Goal: Contribute content: Add original content to the website for others to see

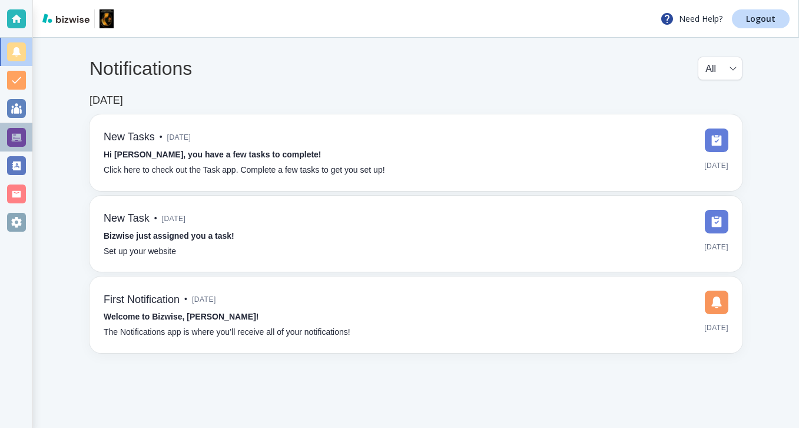
click at [31, 143] on div at bounding box center [16, 137] width 32 height 28
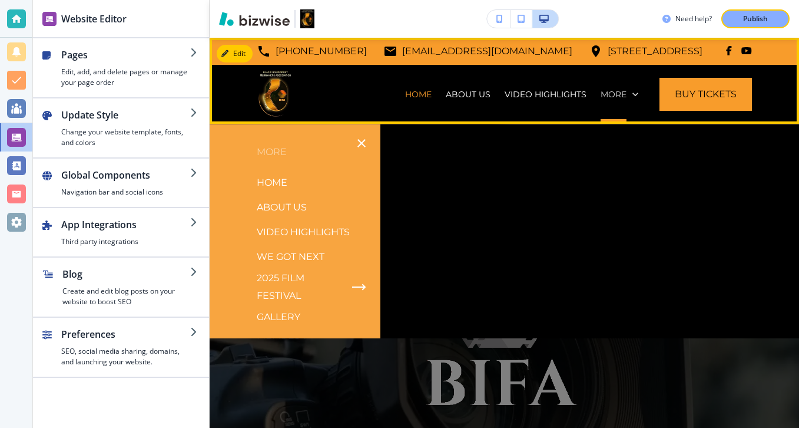
click at [626, 92] on p "More" at bounding box center [614, 94] width 26 height 12
click at [634, 100] on icon at bounding box center [636, 94] width 12 height 12
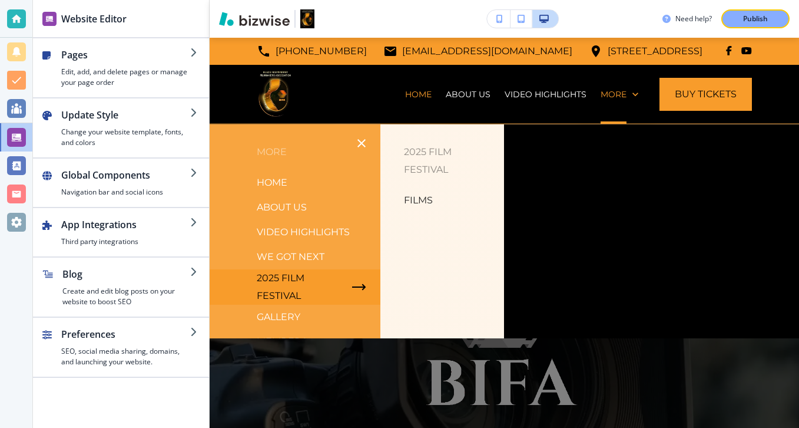
click at [415, 201] on p "Films" at bounding box center [418, 200] width 29 height 18
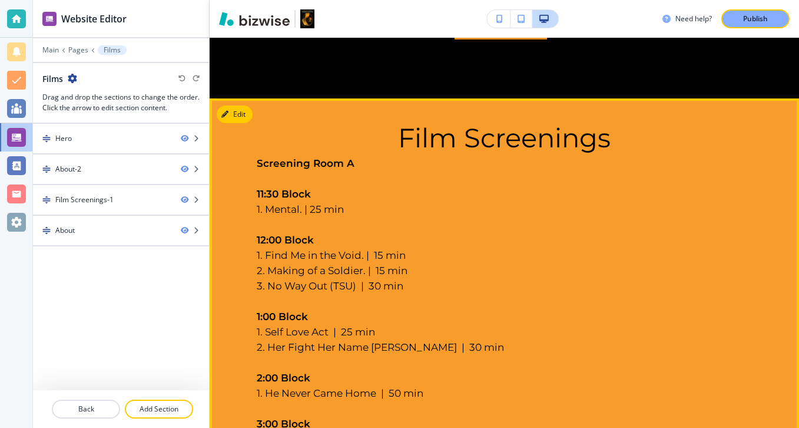
scroll to position [521, 0]
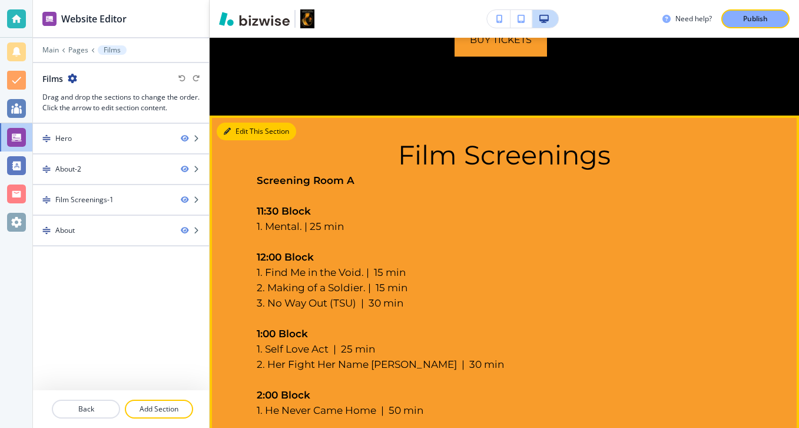
click at [241, 136] on button "Edit This Section" at bounding box center [257, 132] width 80 height 18
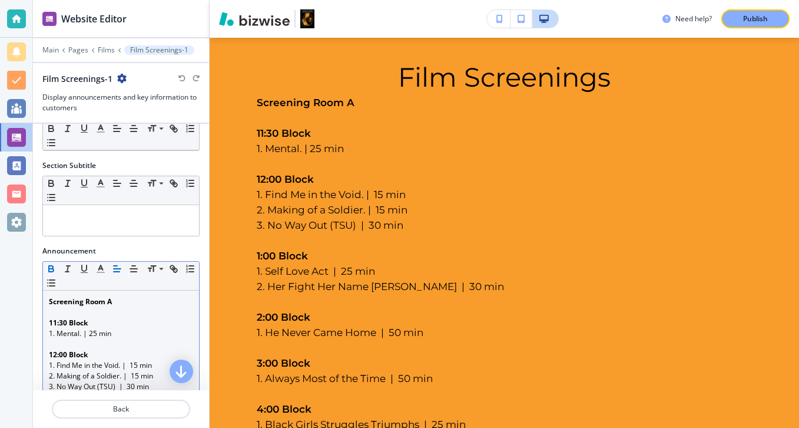
scroll to position [90, 0]
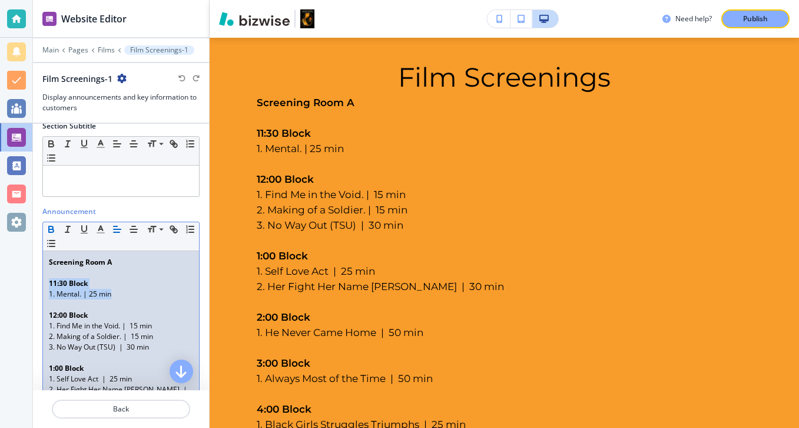
drag, startPoint x: 125, startPoint y: 298, endPoint x: 49, endPoint y: 279, distance: 78.4
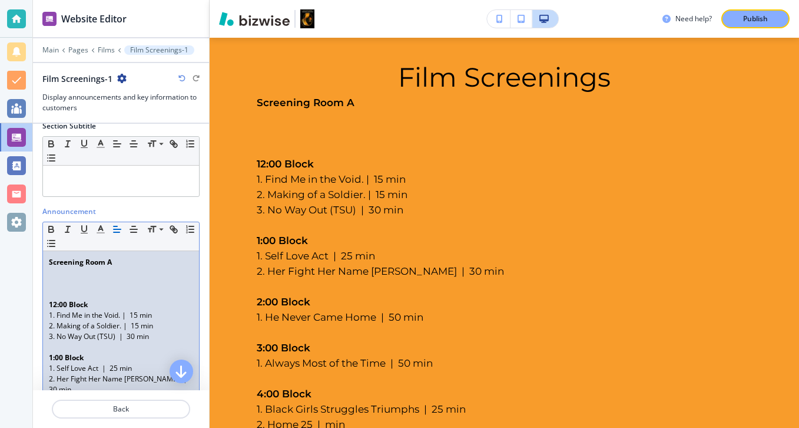
click at [50, 290] on p at bounding box center [121, 294] width 144 height 11
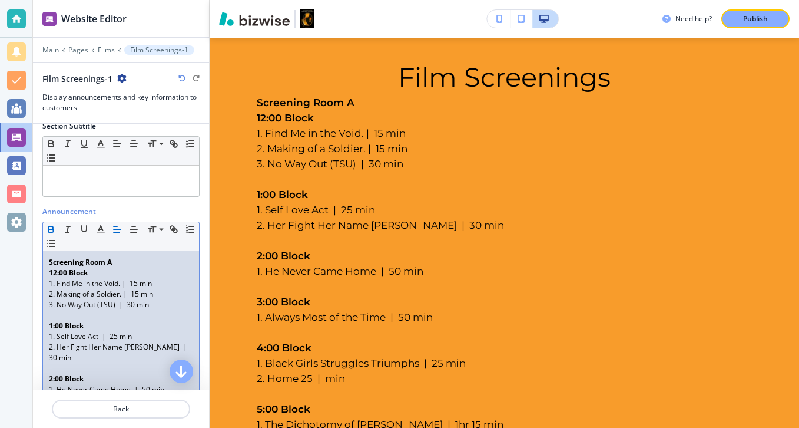
scroll to position [79, 0]
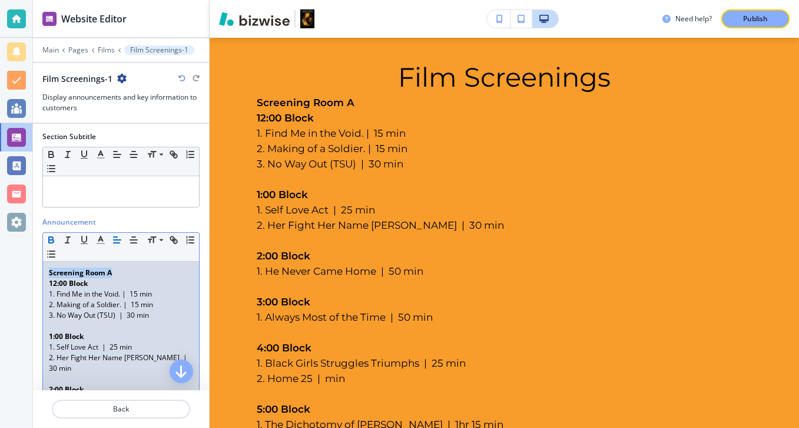
drag, startPoint x: 133, startPoint y: 264, endPoint x: 131, endPoint y: 270, distance: 6.3
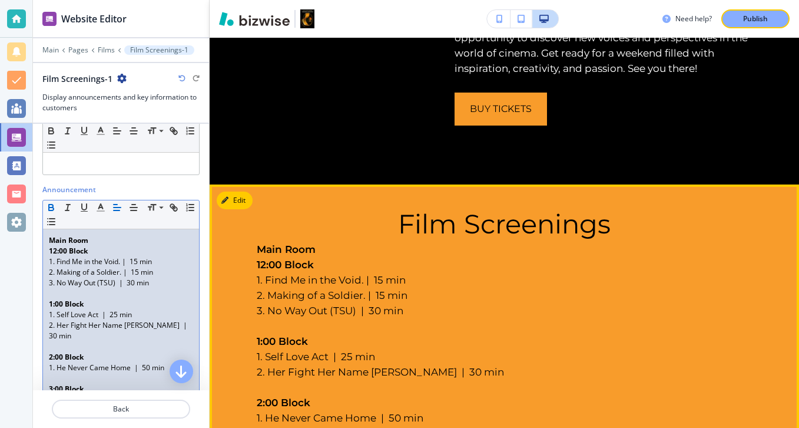
scroll to position [482, 0]
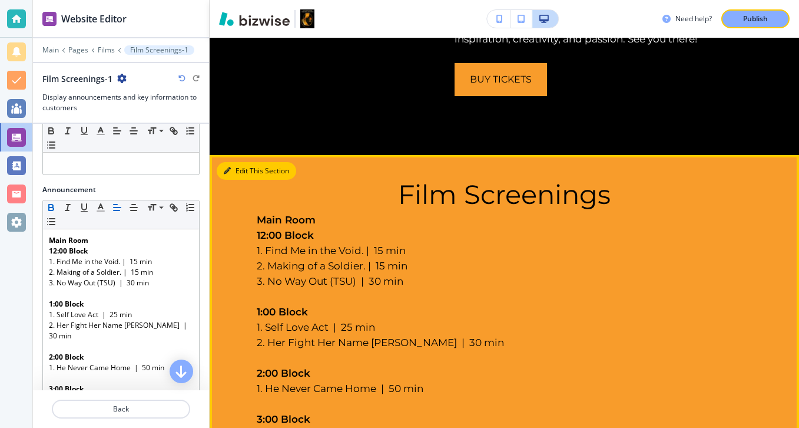
click at [247, 173] on button "Edit This Section" at bounding box center [257, 171] width 80 height 18
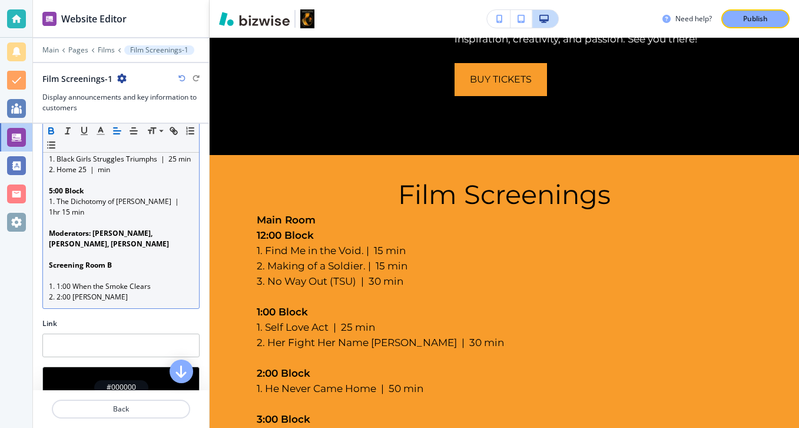
scroll to position [370, 0]
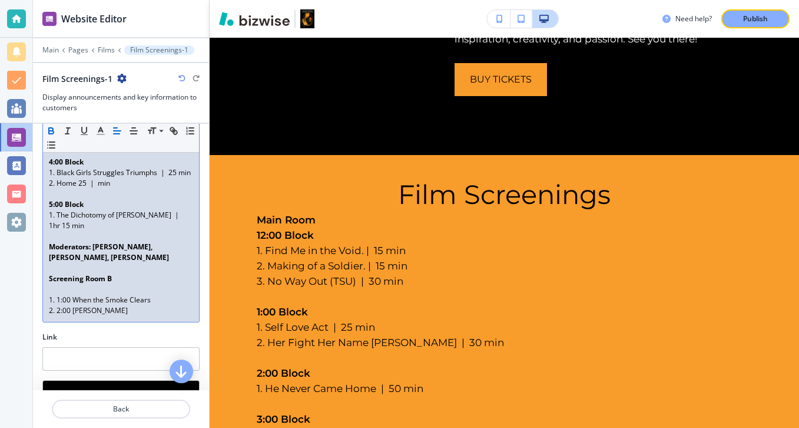
click at [97, 305] on p "2. 2:00 [PERSON_NAME]" at bounding box center [121, 310] width 144 height 11
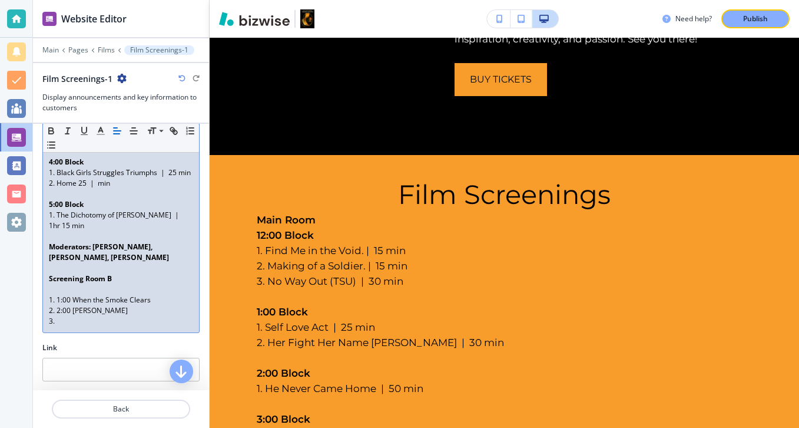
click at [64, 295] on p "1. 1:00 When the Smoke Clears" at bounding box center [121, 300] width 144 height 11
click at [61, 295] on p "1. 1:00 When the Smoke Clears" at bounding box center [121, 300] width 144 height 11
drag, startPoint x: 76, startPoint y: 284, endPoint x: 169, endPoint y: 288, distance: 93.1
click at [169, 295] on p "1. 12:00 When the Smoke Clears" at bounding box center [121, 300] width 144 height 11
click at [68, 305] on p "2. 2:00 [PERSON_NAME]" at bounding box center [121, 310] width 144 height 11
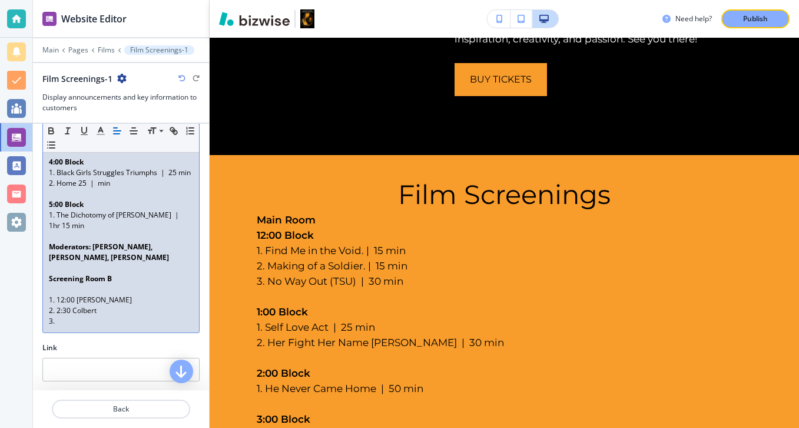
click at [103, 305] on p "2. 2:30 Colbert" at bounding box center [121, 310] width 144 height 11
click at [78, 316] on p "3." at bounding box center [121, 321] width 144 height 11
click at [55, 295] on p "1. 12:00 [PERSON_NAME]" at bounding box center [121, 300] width 144 height 11
click at [57, 316] on p "3.3:00 Black Girls Triumph" at bounding box center [121, 321] width 144 height 11
click at [57, 305] on p "2. 2:30 When The Smoke Clears" at bounding box center [121, 310] width 144 height 11
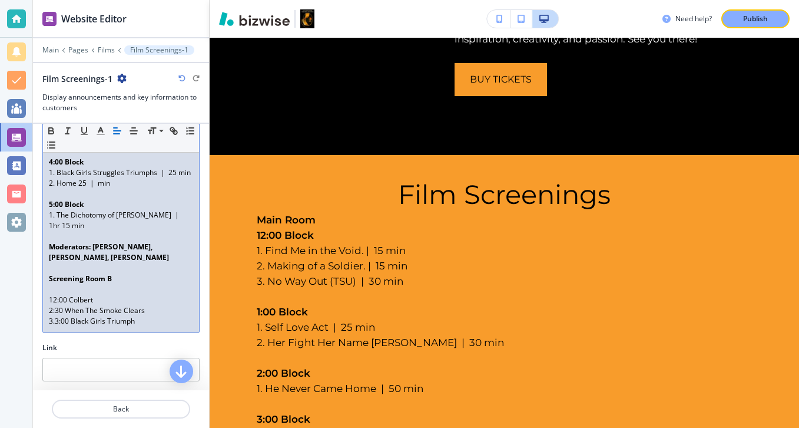
click at [56, 295] on p "12:00 Colbert" at bounding box center [121, 300] width 144 height 11
click at [54, 316] on p "3.3:00 Black Girls Triumph" at bounding box center [121, 321] width 144 height 11
click at [50, 295] on p "2:00 [PERSON_NAME]" at bounding box center [121, 300] width 144 height 11
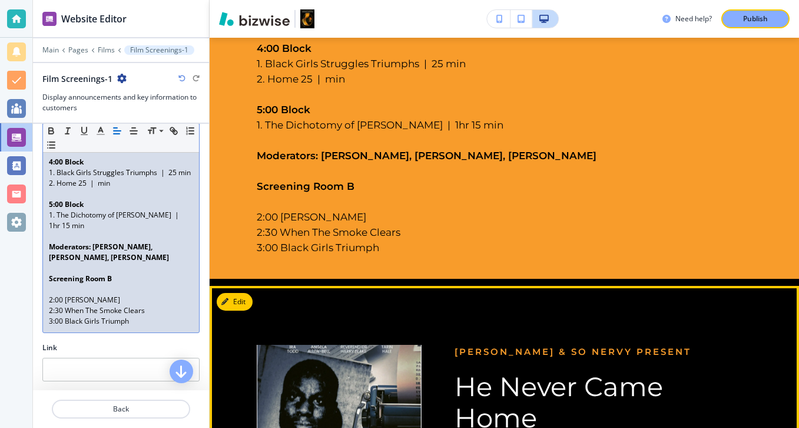
scroll to position [862, 0]
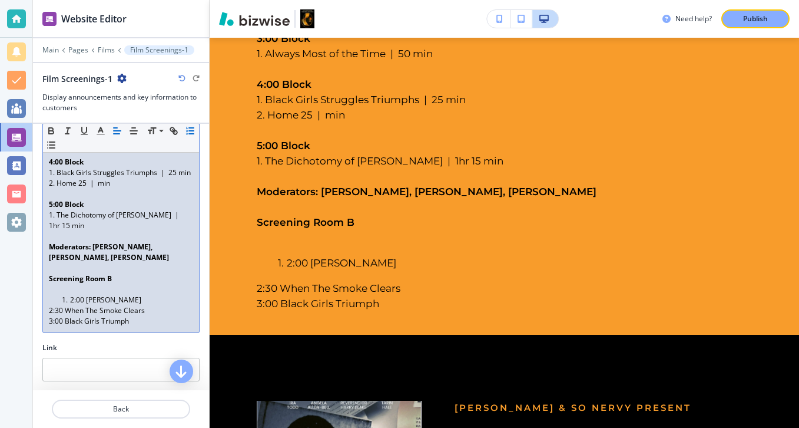
click at [42, 302] on div "Announcement Small Normal Large Huge Main Room 12:00 Block 1. Find Me in the Vo…" at bounding box center [121, 134] width 176 height 416
click at [49, 316] on p "3:00 Black Girls Triumph" at bounding box center [121, 321] width 144 height 11
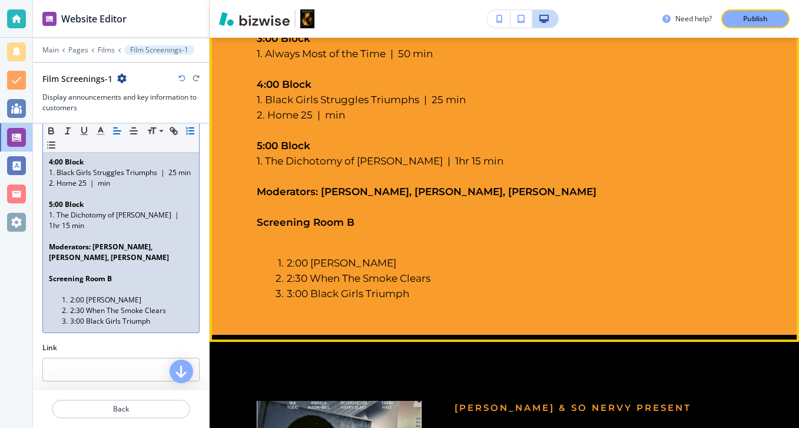
scroll to position [855, 0]
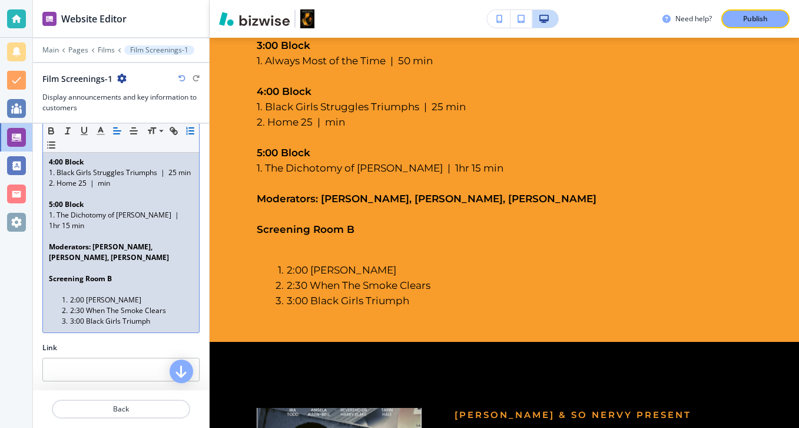
click at [105, 284] on p at bounding box center [121, 289] width 144 height 11
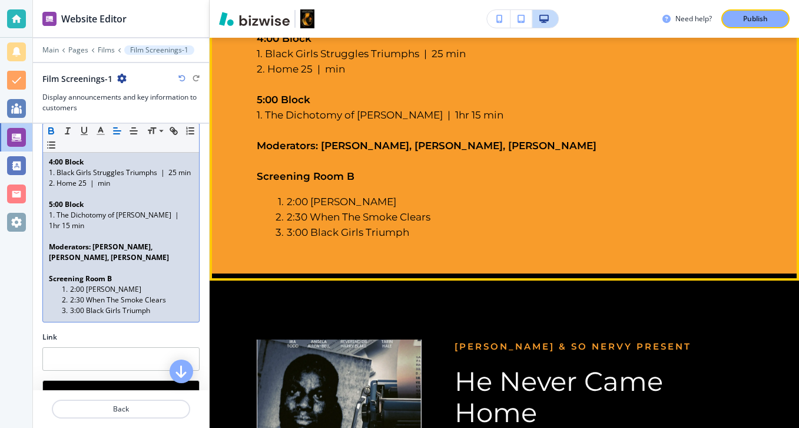
scroll to position [943, 0]
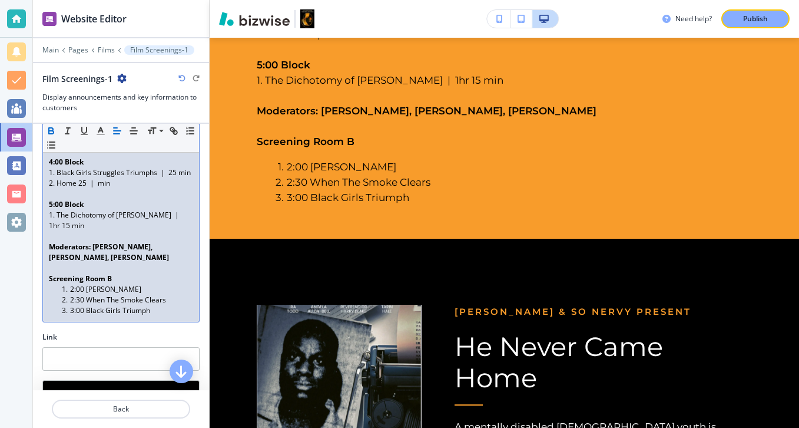
click at [56, 284] on ol "2:00 [PERSON_NAME] 2:30 When The Smoke Clears 3:00 Black Girls Triumph" at bounding box center [121, 300] width 144 height 32
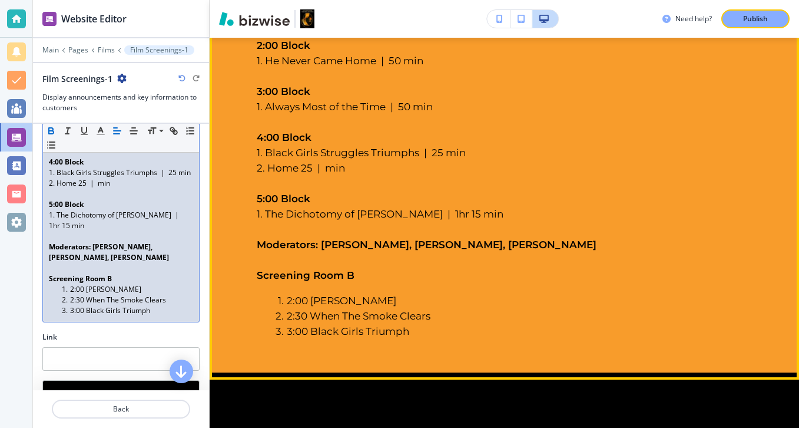
scroll to position [890, 0]
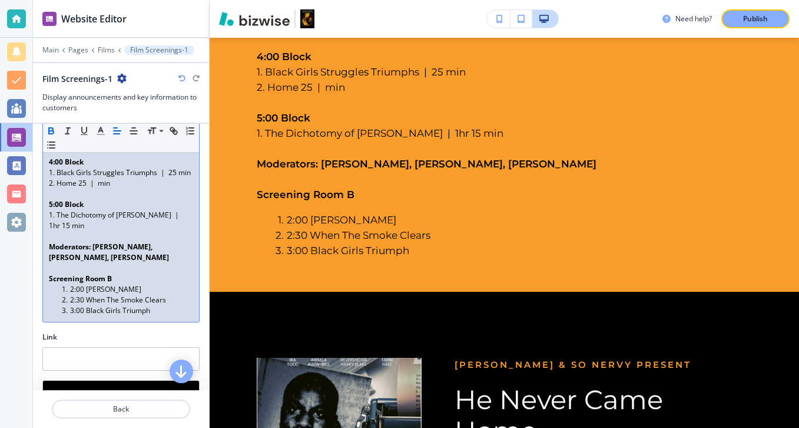
click at [121, 305] on li "3:00 Black Girls Triumph" at bounding box center [126, 310] width 134 height 11
click at [167, 284] on li "2:00 [PERSON_NAME]" at bounding box center [126, 289] width 134 height 11
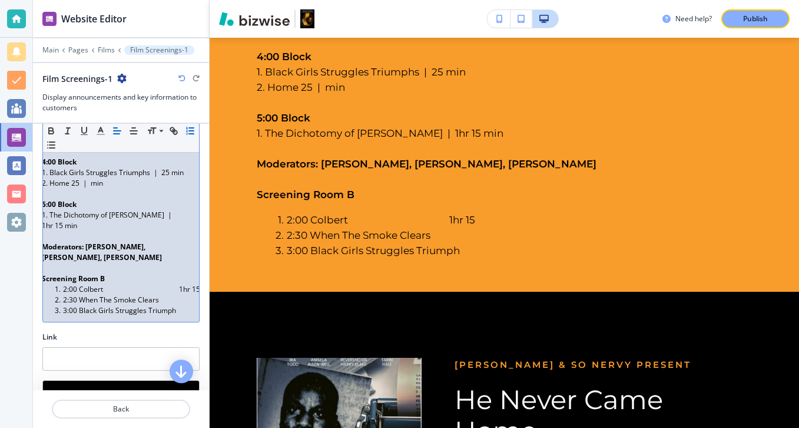
scroll to position [0, 11]
click at [176, 295] on li "2:30 When The Smoke Clears" at bounding box center [118, 300] width 134 height 11
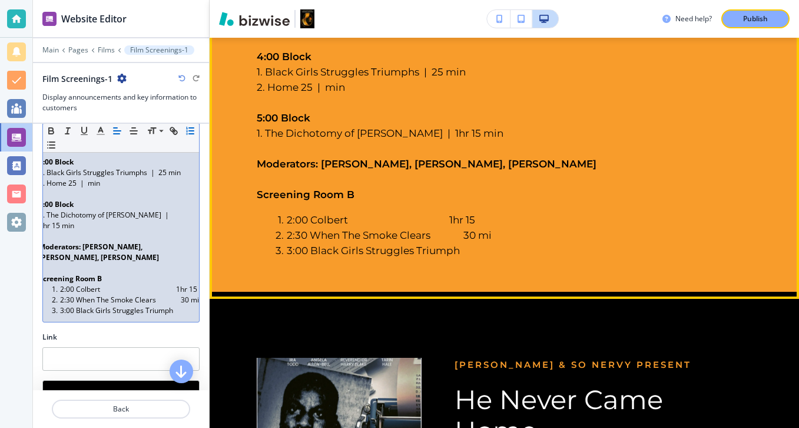
scroll to position [0, 14]
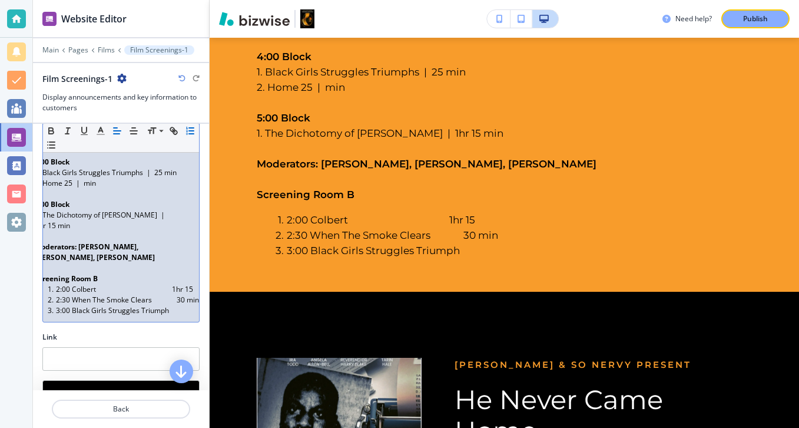
click at [196, 282] on div "Main Room 12:00 Block 1. Find Me in the Void. | 15 min 2. Making of a Soldier. …" at bounding box center [121, 146] width 156 height 351
click at [170, 300] on div "Main Room 12:00 Block 1. Find Me in the Void. | 15 min 2. Making of a Soldier. …" at bounding box center [121, 146] width 156 height 351
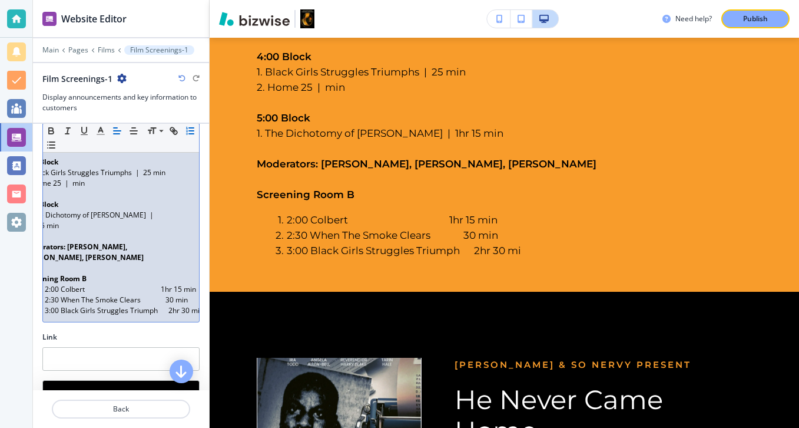
scroll to position [0, 29]
click at [164, 305] on li "3:00 Black Girls Struggles Triumph 2hr 30 min" at bounding box center [97, 310] width 134 height 11
click at [167, 295] on li "2:30 When The Smoke Clears 30 min" at bounding box center [101, 300] width 134 height 11
click at [167, 305] on li "3:00 Black Girls Struggles Triumph 2hr 10 min" at bounding box center [101, 310] width 134 height 11
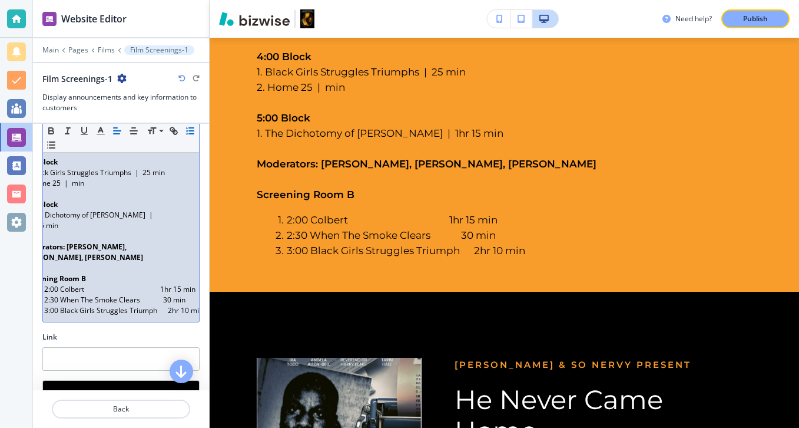
click at [167, 305] on li "3:00 Black Girls Struggles Triumph 2hr 10 min" at bounding box center [101, 310] width 134 height 11
click at [160, 284] on li "2:00 Colbert 1hr 15 min" at bounding box center [104, 289] width 134 height 11
click at [166, 284] on li "2:00 Colbert 1hr 15 min" at bounding box center [104, 289] width 134 height 11
click at [163, 284] on li "2:00 Colbert 1hr 15 min" at bounding box center [104, 289] width 134 height 11
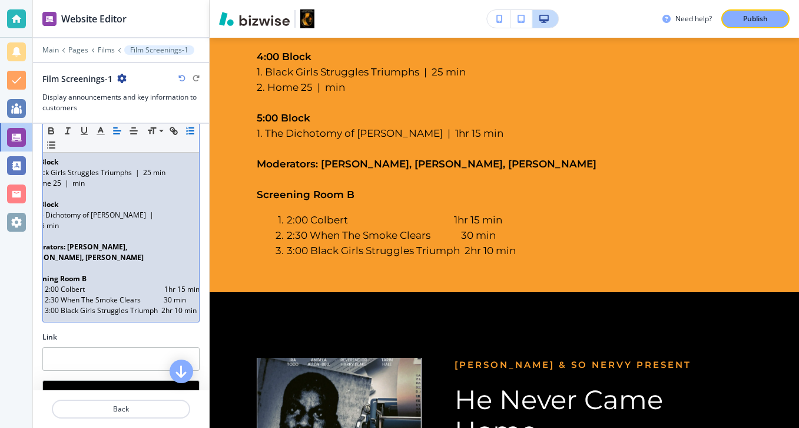
click at [163, 305] on li "3:00 Black Girls Struggles Triumph 2hr 10 min" at bounding box center [101, 310] width 134 height 11
click at [160, 305] on li "3:00 Black Girls Struggles Triumph 2hr 10 min" at bounding box center [101, 310] width 134 height 11
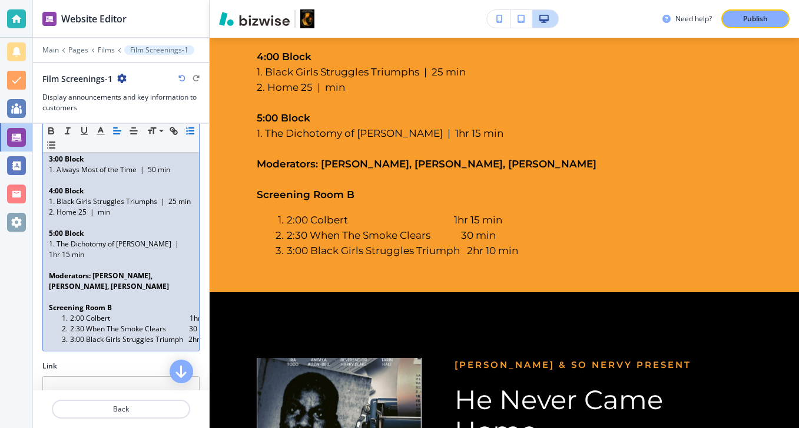
scroll to position [339, 0]
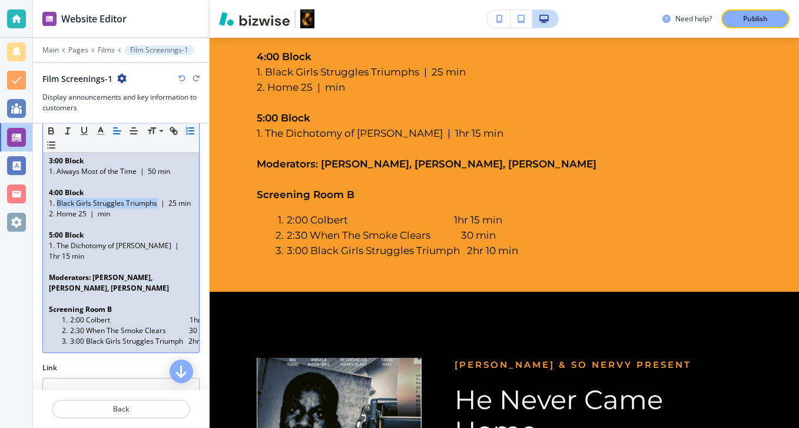
drag, startPoint x: 155, startPoint y: 193, endPoint x: 59, endPoint y: 193, distance: 96.0
click at [59, 198] on p "1. Black Girls Struggles Triumphs | 25 min" at bounding box center [121, 203] width 144 height 11
click at [76, 209] on p "2. Home 25 | min" at bounding box center [121, 214] width 144 height 11
click at [98, 209] on p "2. Mental 25 | min" at bounding box center [121, 214] width 144 height 11
click at [89, 209] on p "2. Mental 25 | min" at bounding box center [121, 214] width 144 height 11
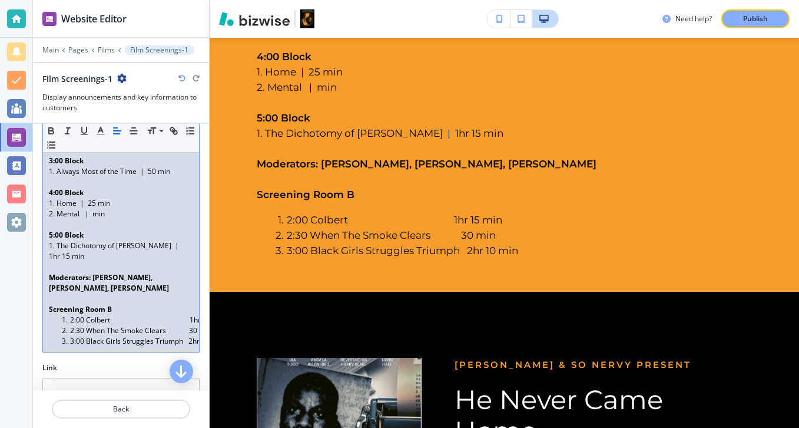
click at [95, 198] on p "1. Home | 25 min" at bounding box center [121, 203] width 144 height 11
click at [93, 209] on p "2. Mental | min" at bounding box center [121, 214] width 144 height 11
click at [84, 198] on p "1. Home | 30 min" at bounding box center [121, 203] width 144 height 11
click at [79, 198] on p "1. Home | 30 min" at bounding box center [121, 203] width 144 height 11
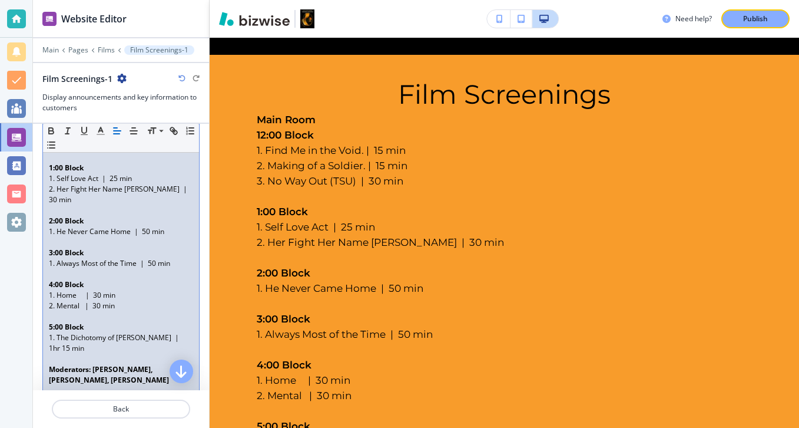
scroll to position [0, 0]
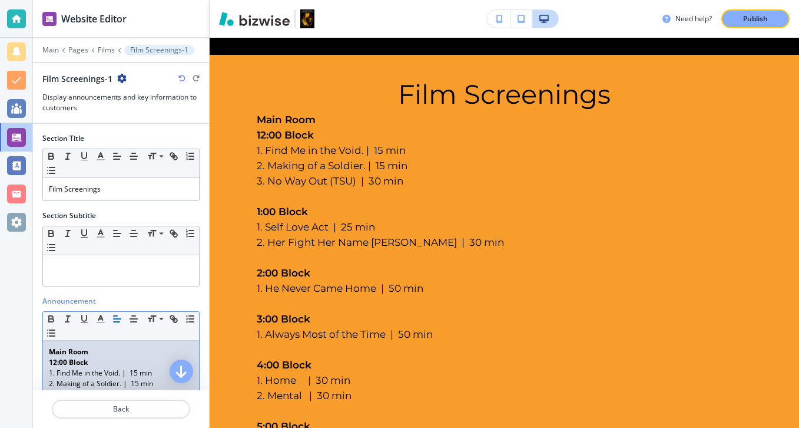
click at [107, 347] on p "Main Room" at bounding box center [121, 351] width 144 height 11
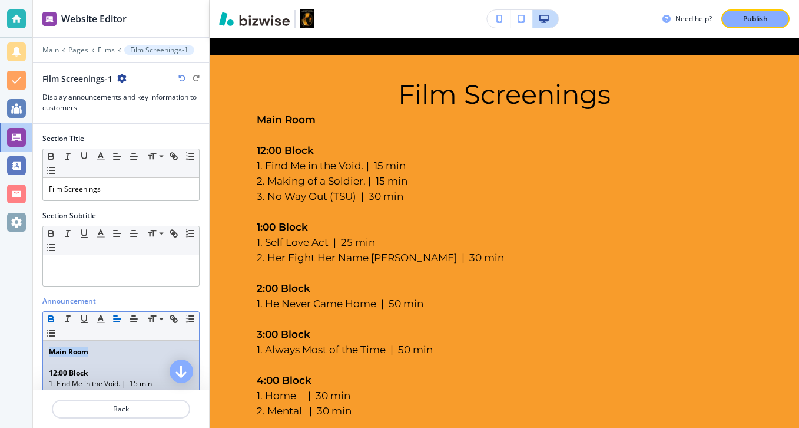
drag, startPoint x: 95, startPoint y: 348, endPoint x: 45, endPoint y: 348, distance: 49.5
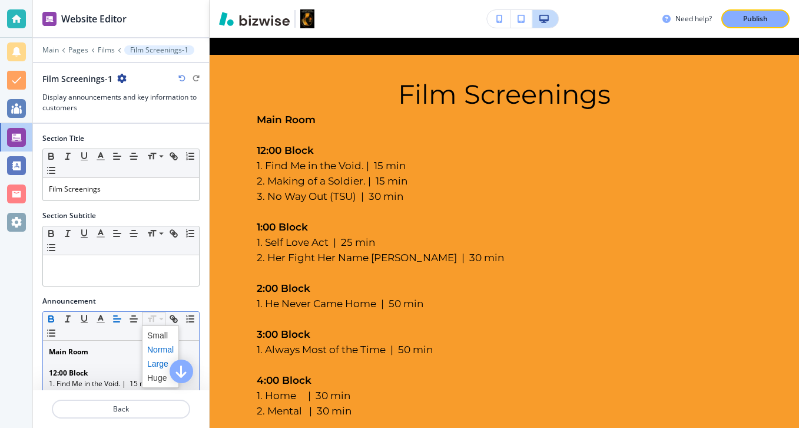
click at [155, 360] on span at bounding box center [160, 363] width 27 height 14
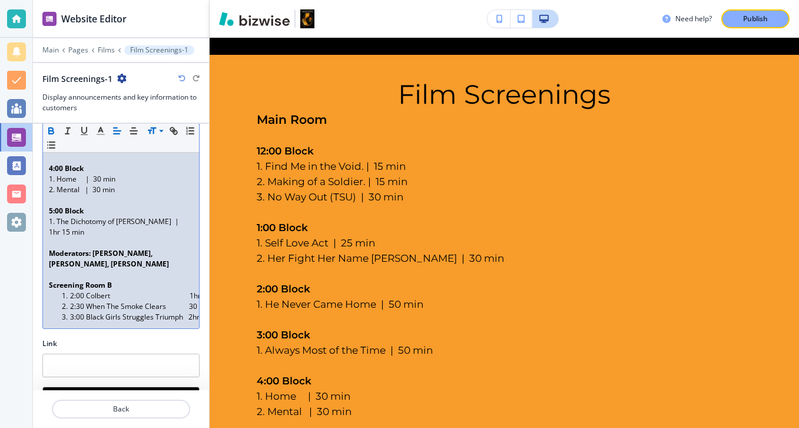
scroll to position [434, 0]
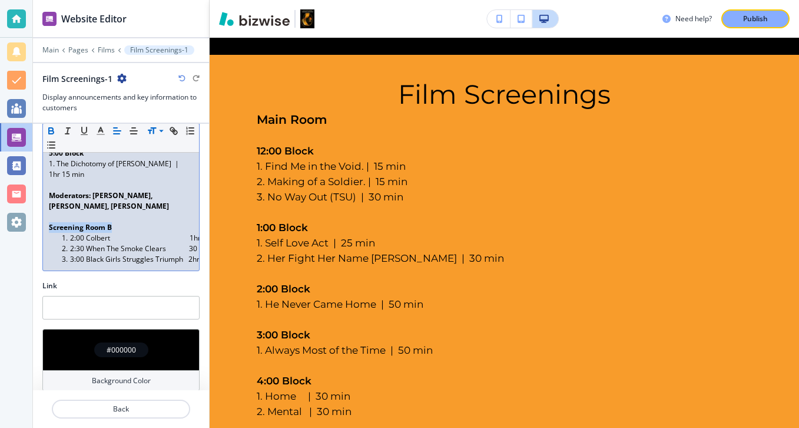
drag, startPoint x: 124, startPoint y: 216, endPoint x: 34, endPoint y: 214, distance: 89.6
click at [34, 214] on div "Announcement Small Normal Large Huge Main Room ﻿ 12:00 Block 1. Find Me in the …" at bounding box center [121, 71] width 176 height 419
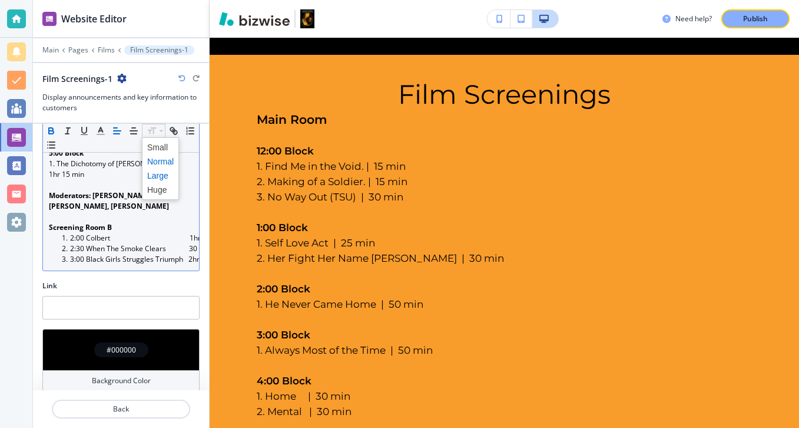
click at [154, 173] on span at bounding box center [160, 175] width 27 height 14
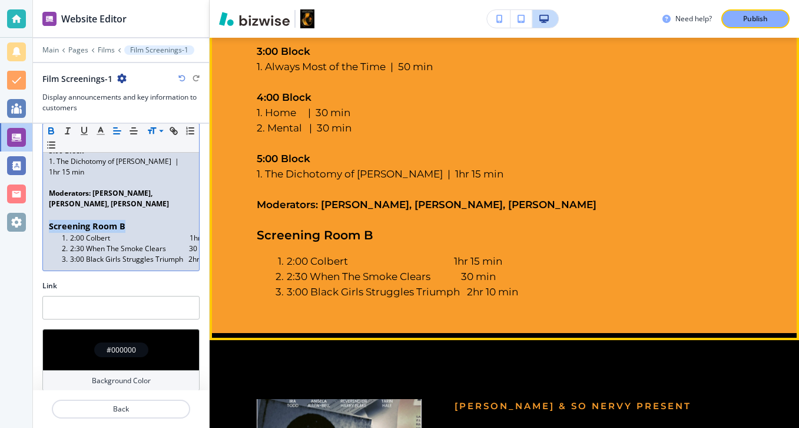
scroll to position [841, 0]
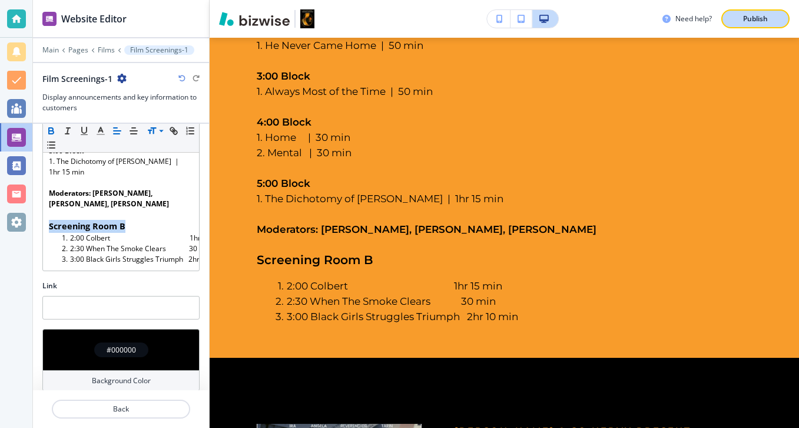
click at [753, 23] on p "Publish" at bounding box center [755, 19] width 25 height 11
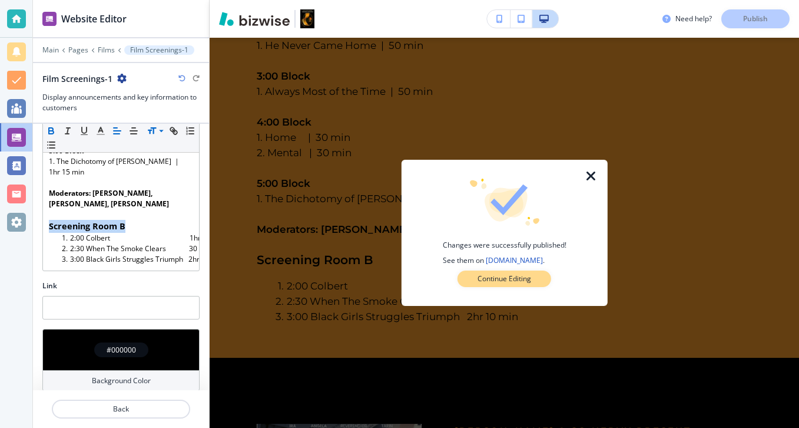
click at [542, 274] on button "Continue Editing" at bounding box center [505, 278] width 94 height 16
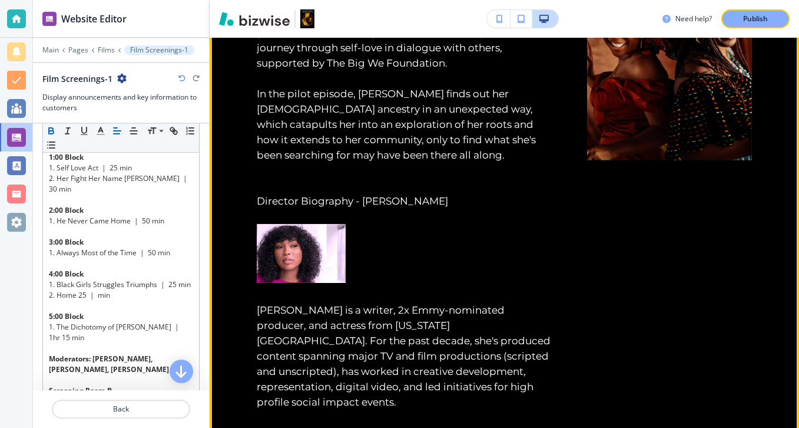
scroll to position [4341, 0]
